Goal: Browse casually

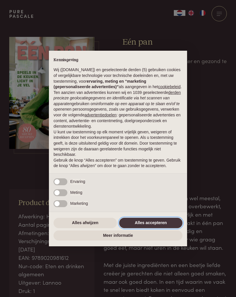
click at [165, 228] on button "Alles accepteren" at bounding box center [150, 223] width 63 height 10
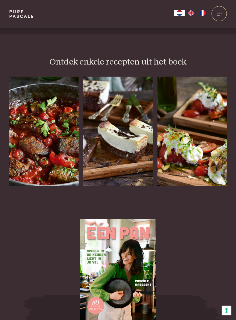
scroll to position [710, 0]
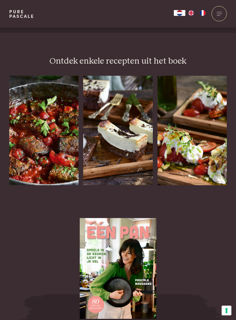
click at [41, 185] on div "Aubergine-gehaktrolletjes in tomatensaus" at bounding box center [43, 185] width 69 height 0
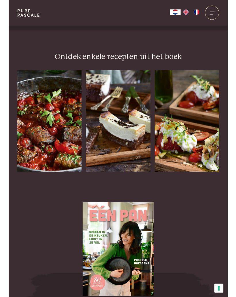
scroll to position [733, 0]
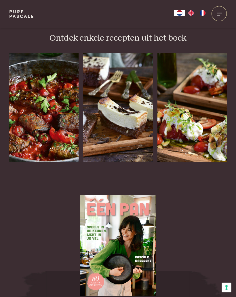
click at [127, 162] on div "Brownie-cheesecake" at bounding box center [117, 162] width 69 height 0
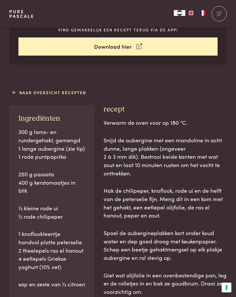
scroll to position [243, 0]
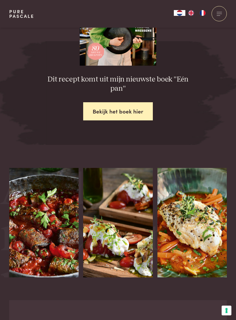
scroll to position [1, 0]
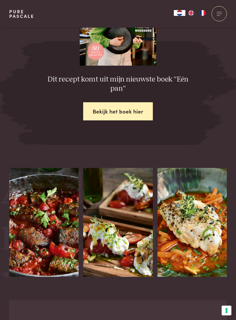
click at [218, 297] on icon at bounding box center [219, 304] width 5 height 8
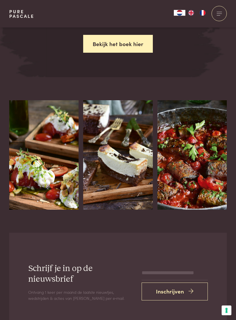
scroll to position [981, 0]
click at [39, 152] on img at bounding box center [43, 154] width 69 height 109
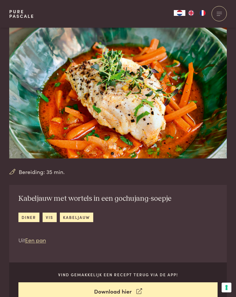
scroll to position [1004, 0]
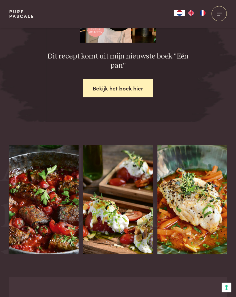
click at [132, 79] on link "Bekijk het boek hier" at bounding box center [118, 88] width 70 height 18
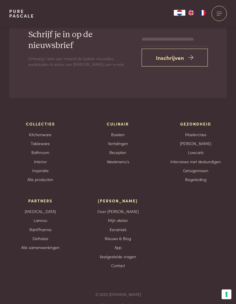
scroll to position [1876, 0]
